Goal: Check status: Check status

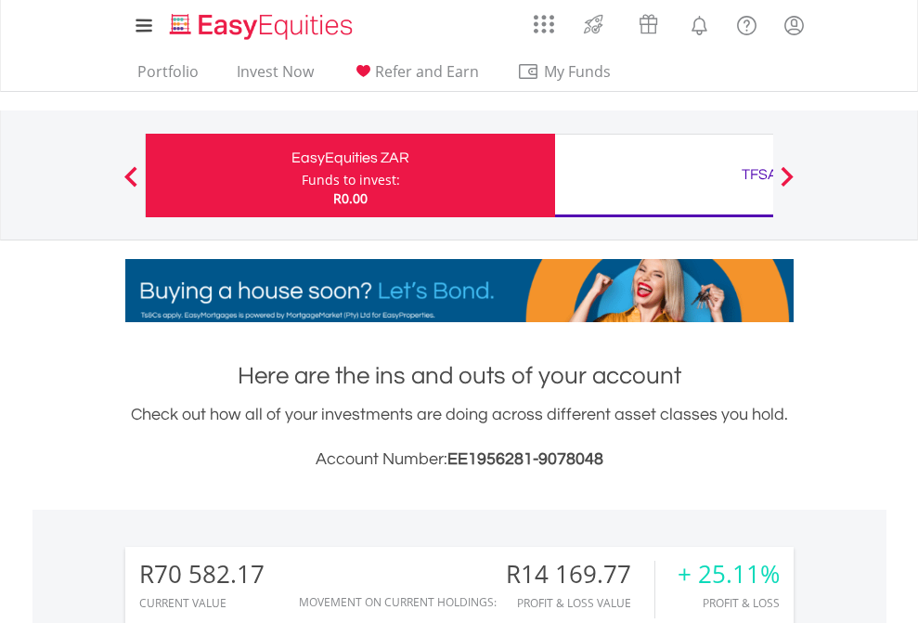
scroll to position [178, 291]
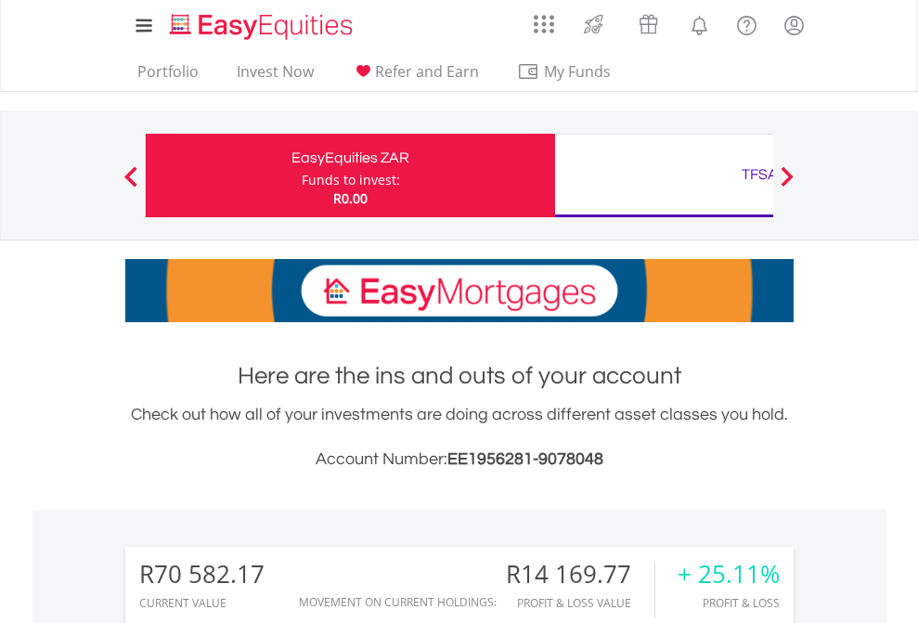
click at [302, 175] on div "Funds to invest:" at bounding box center [351, 180] width 98 height 19
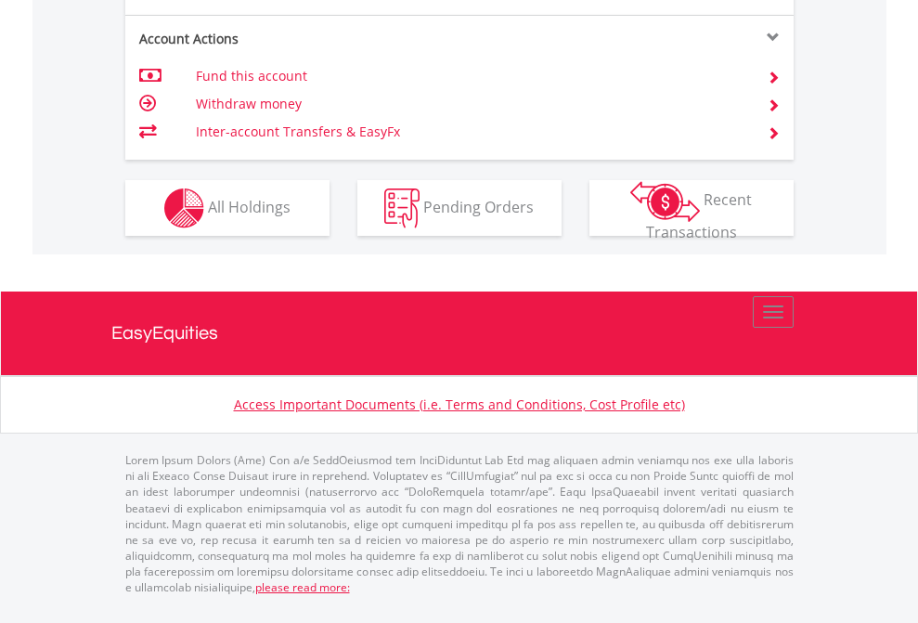
scroll to position [1891, 0]
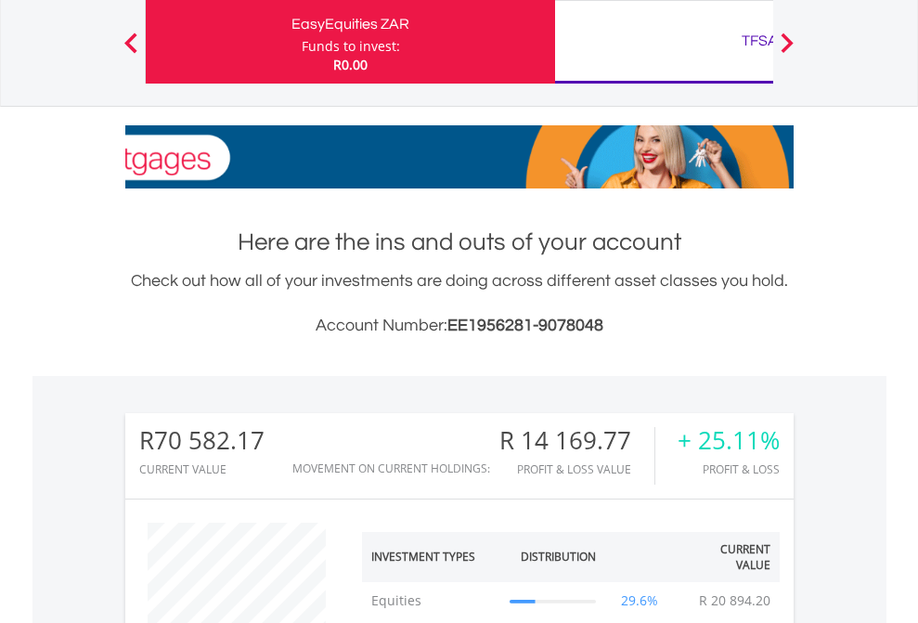
click at [664, 42] on div "TFSA" at bounding box center [759, 41] width 387 height 26
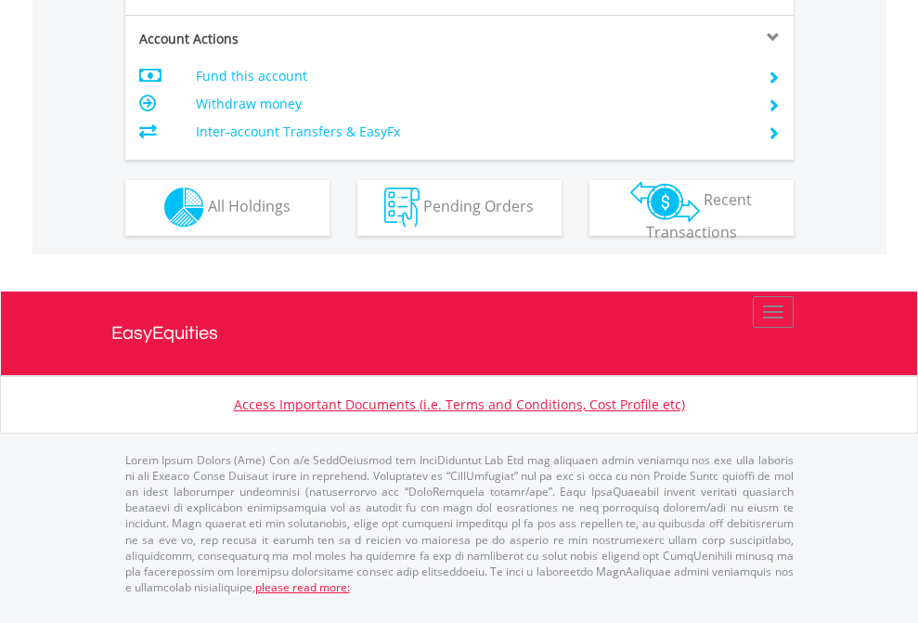
scroll to position [1736, 0]
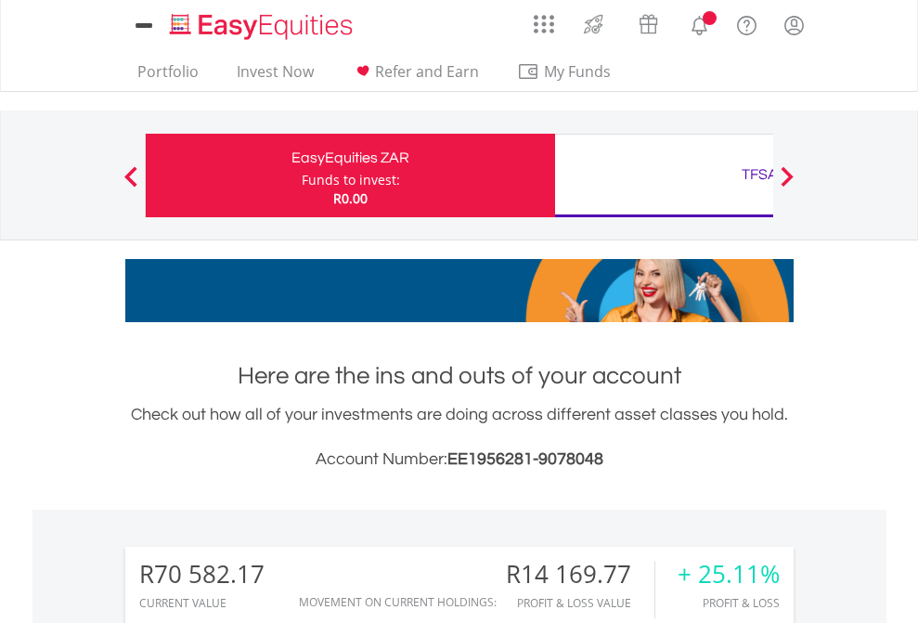
scroll to position [178, 291]
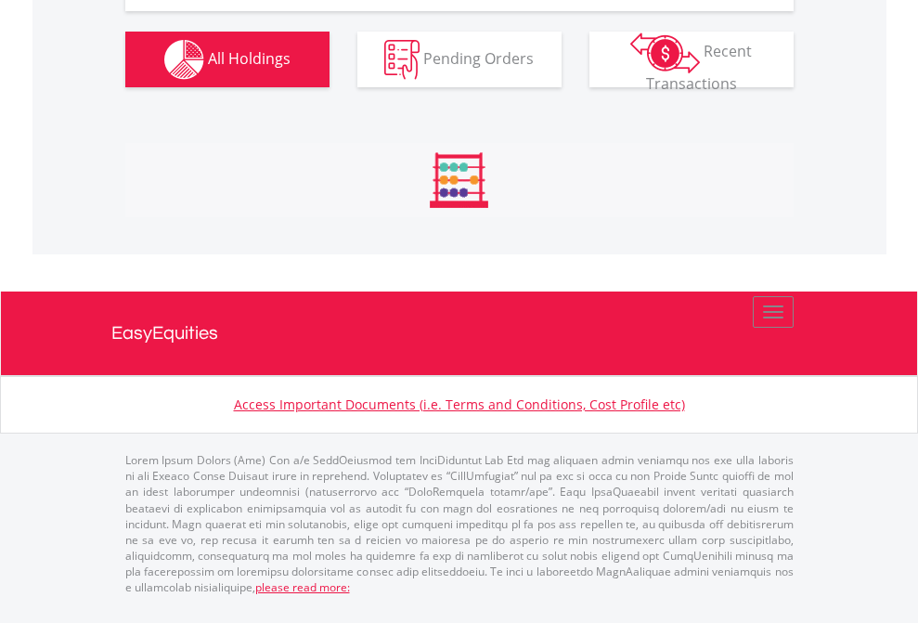
scroll to position [2213, 0]
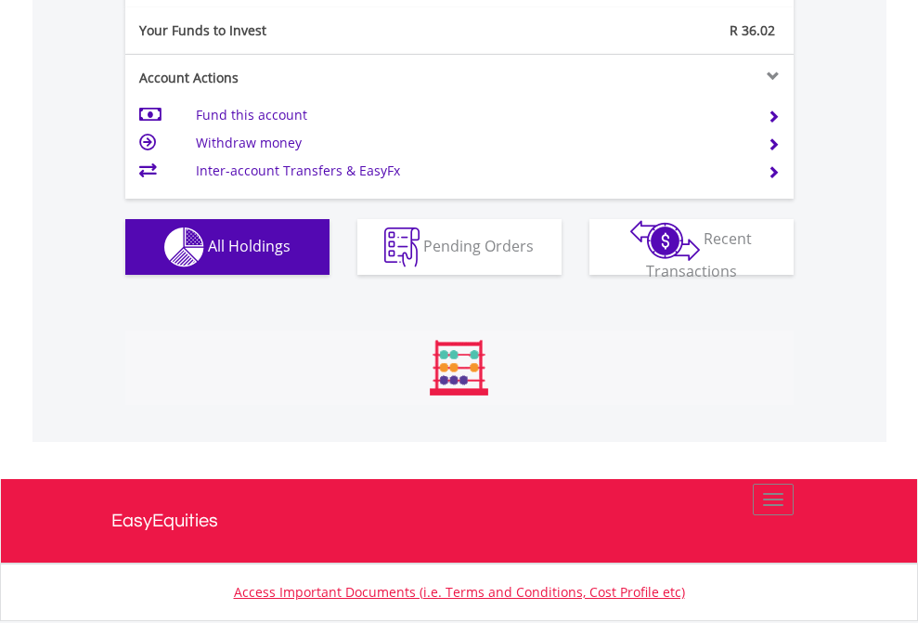
scroll to position [178, 291]
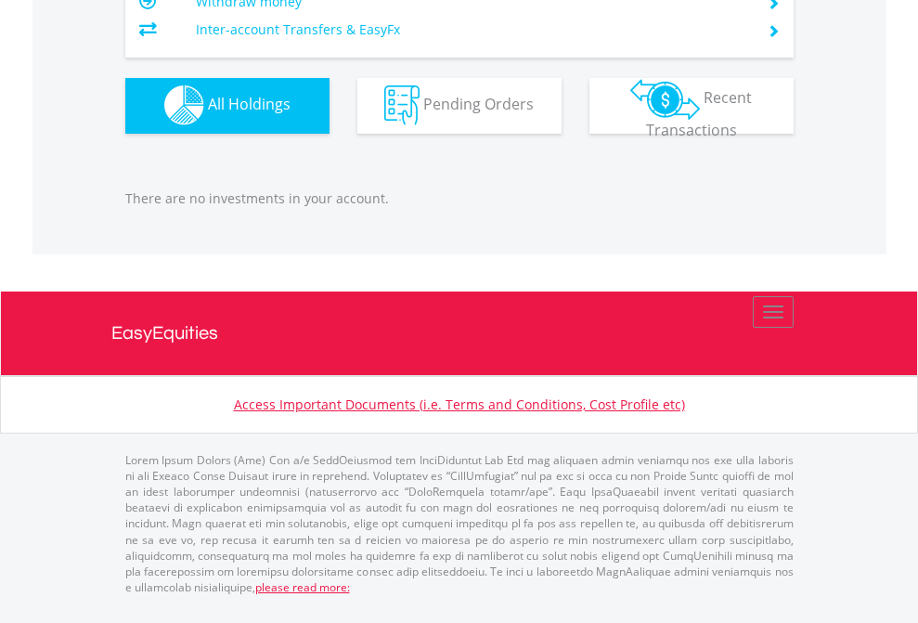
scroll to position [178, 291]
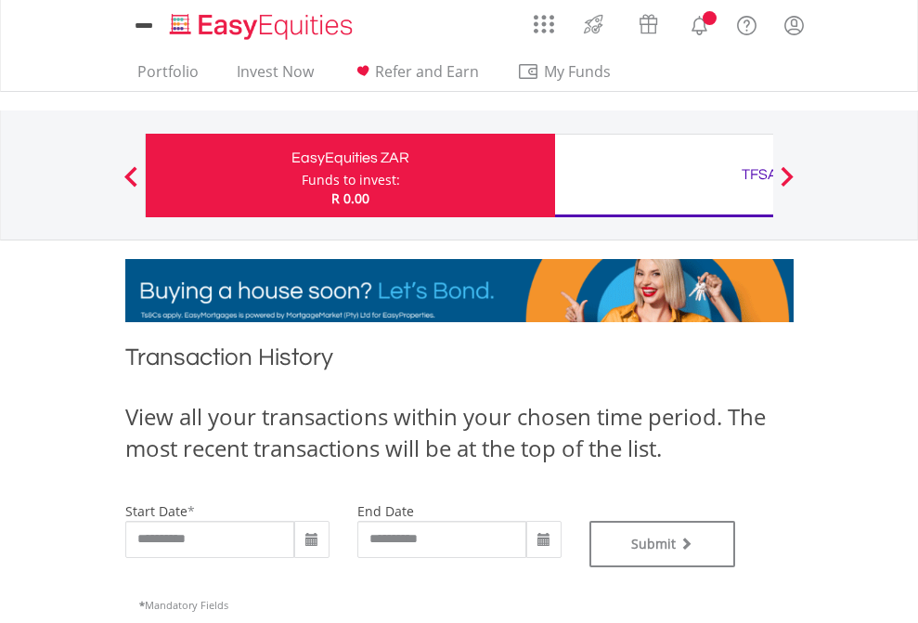
type input "**********"
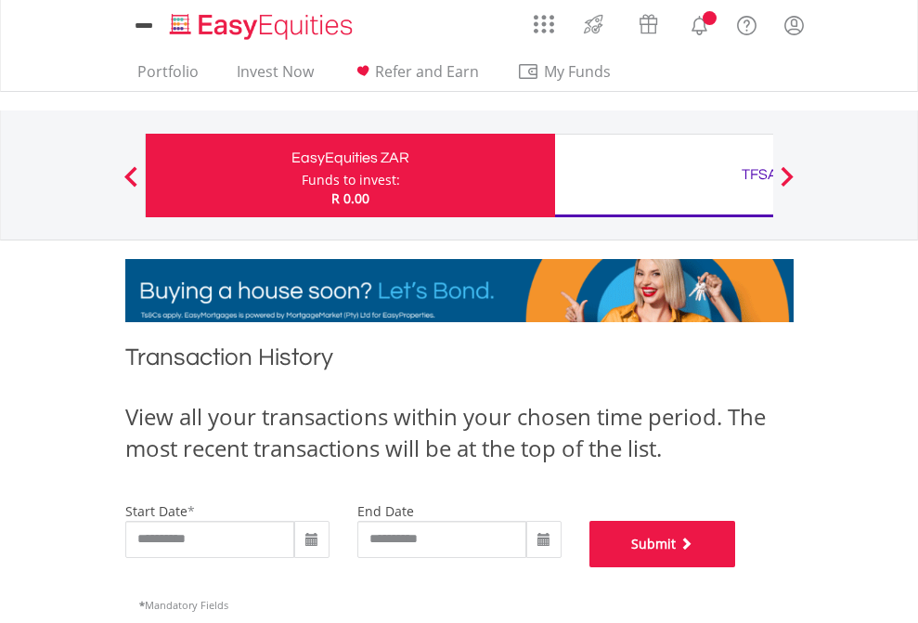
click at [736, 567] on button "Submit" at bounding box center [662, 544] width 147 height 46
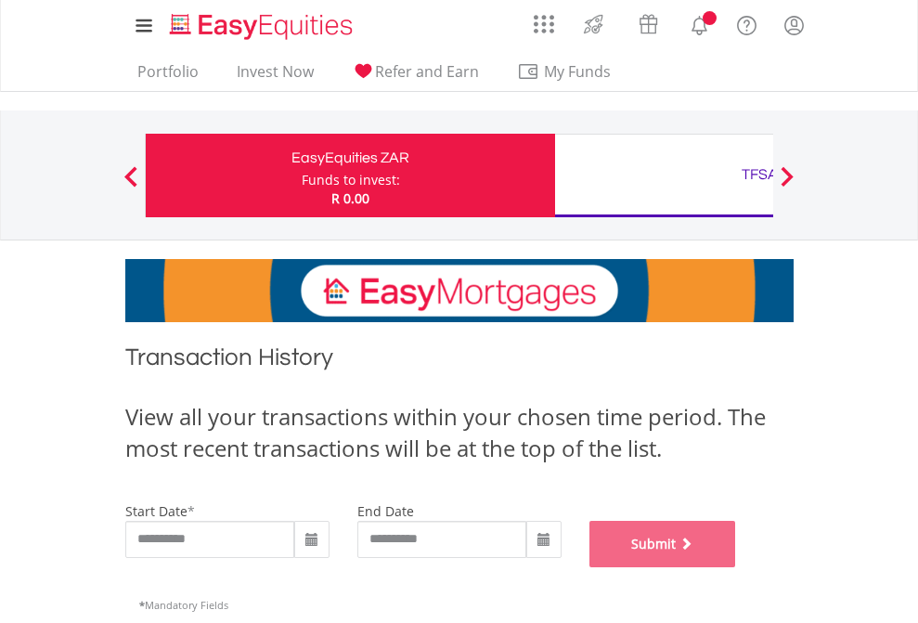
scroll to position [753, 0]
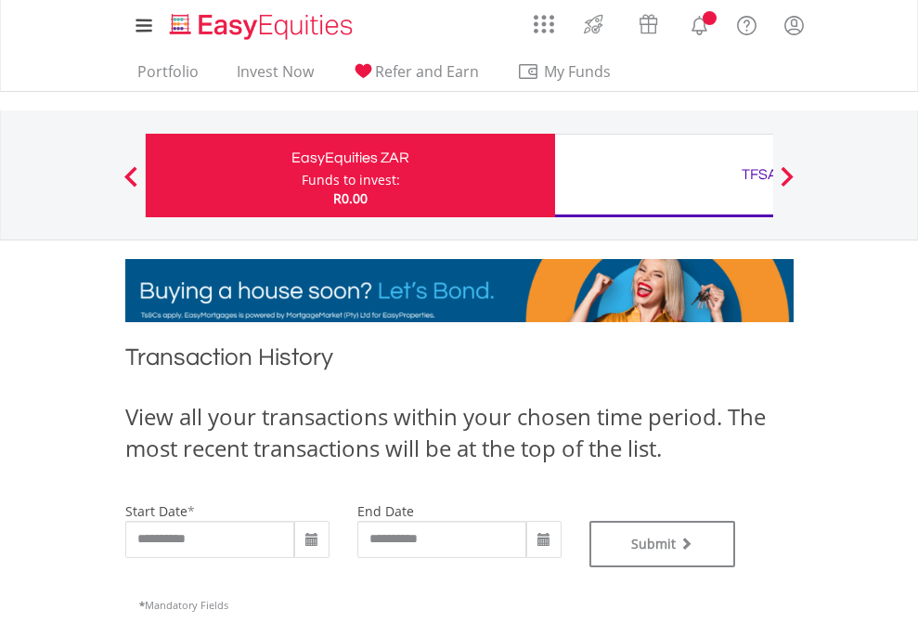
click at [664, 175] on div "TFSA" at bounding box center [759, 175] width 387 height 26
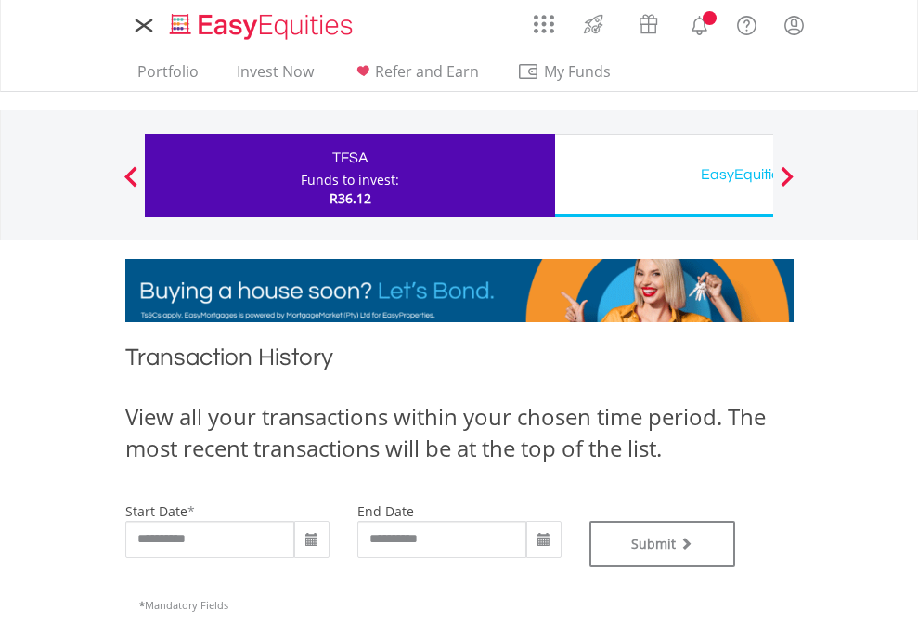
type input "**********"
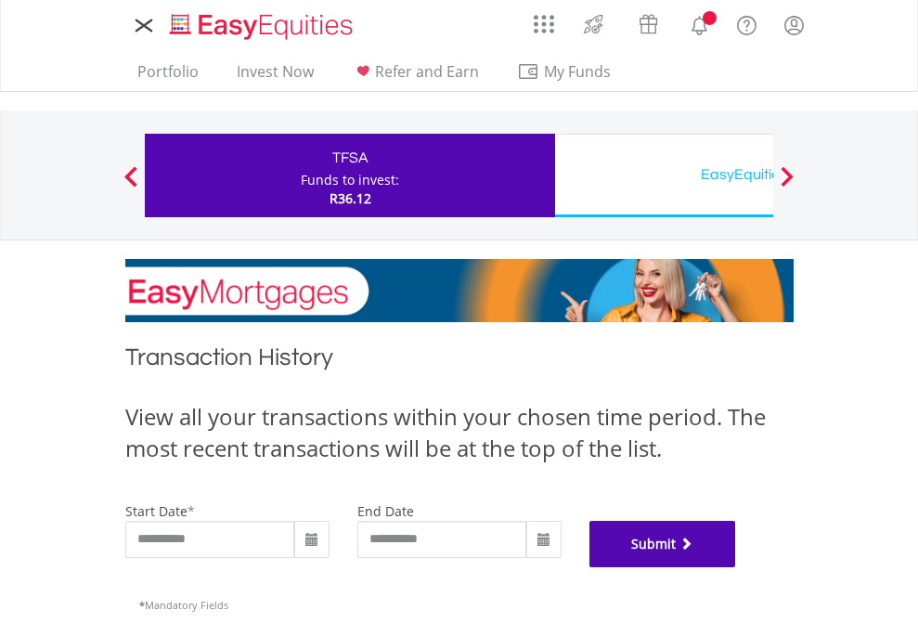
click at [736, 567] on button "Submit" at bounding box center [662, 544] width 147 height 46
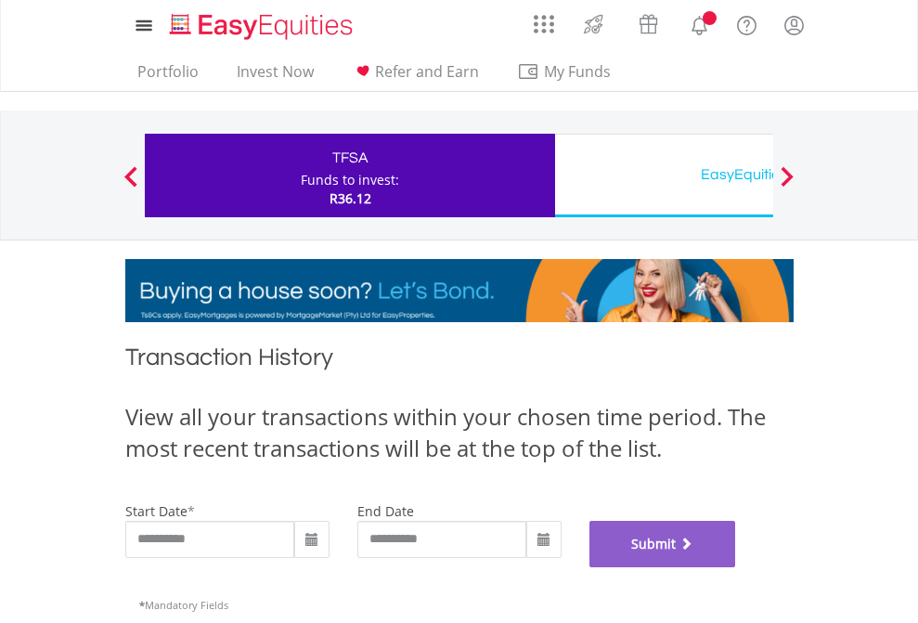
scroll to position [753, 0]
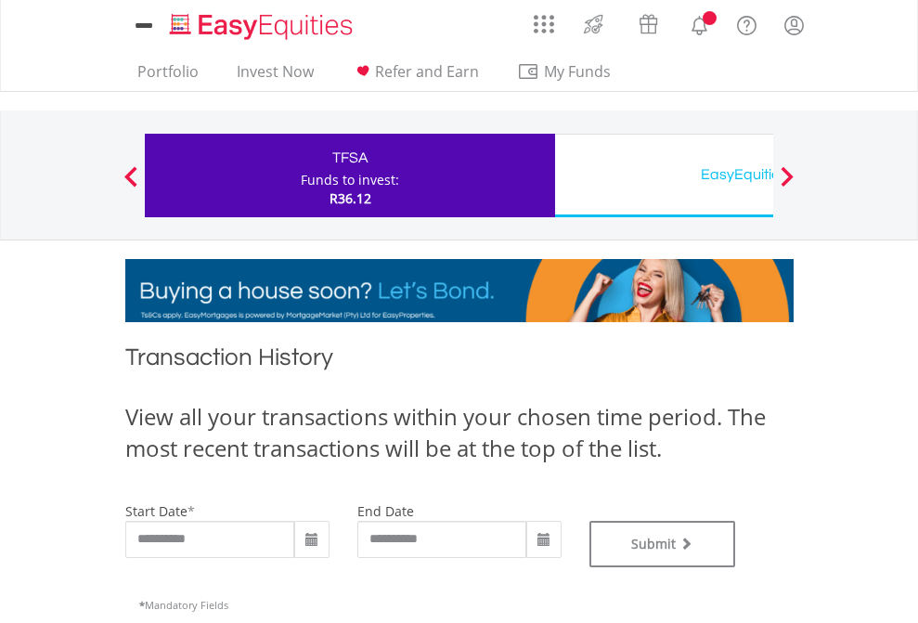
click at [664, 175] on div "EasyEquities USD" at bounding box center [759, 175] width 387 height 26
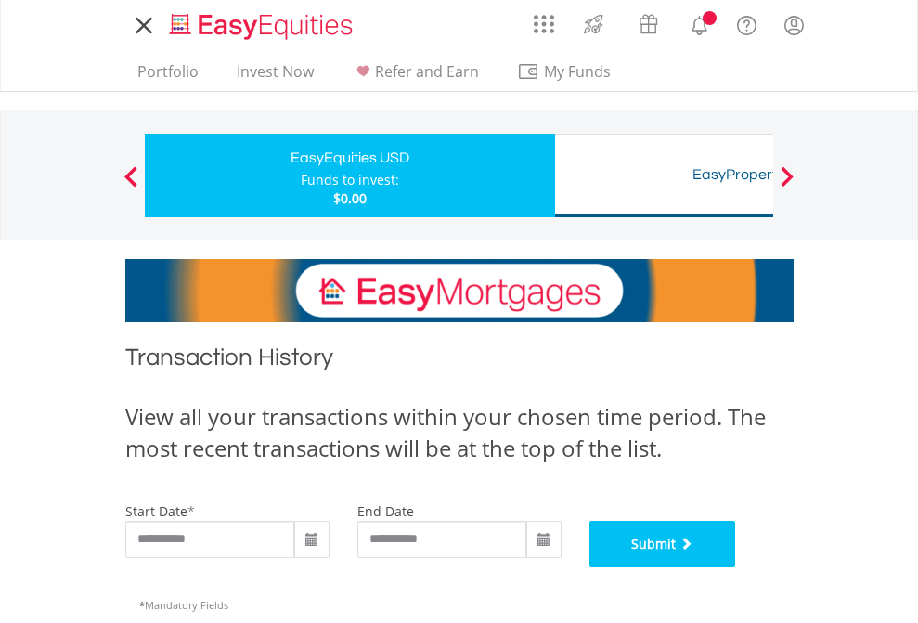
click at [736, 567] on button "Submit" at bounding box center [662, 544] width 147 height 46
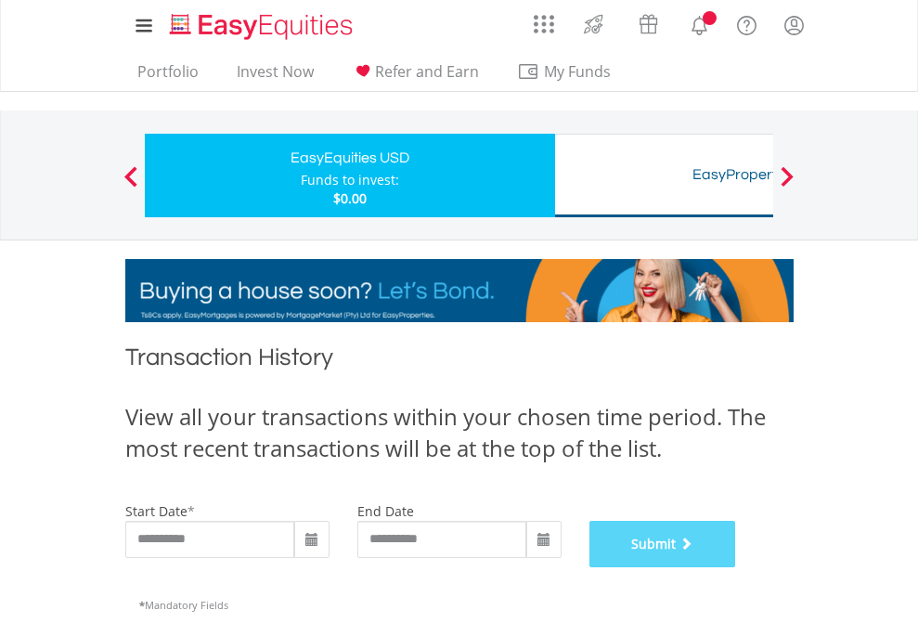
scroll to position [753, 0]
